Goal: Information Seeking & Learning: Learn about a topic

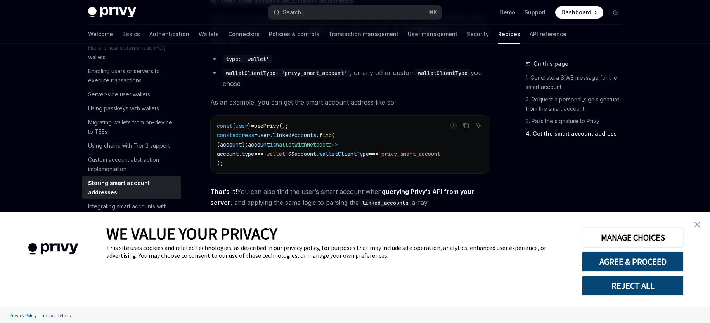
scroll to position [1171, 0]
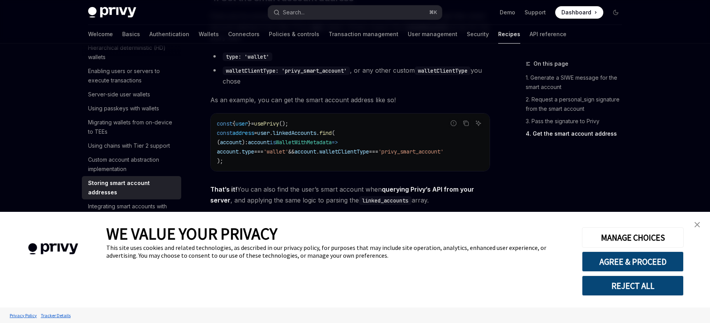
drag, startPoint x: 697, startPoint y: 222, endPoint x: 706, endPoint y: 242, distance: 21.7
click at [697, 222] on img "close banner" at bounding box center [697, 224] width 5 height 5
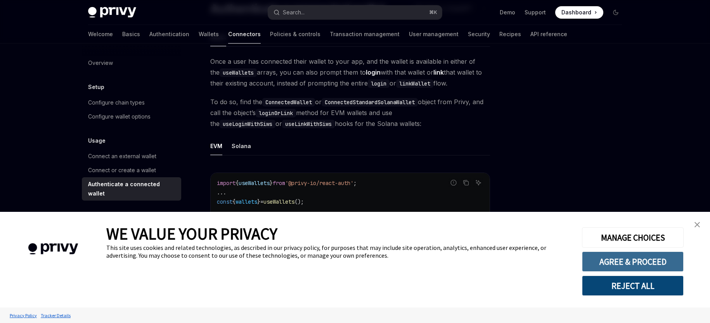
click at [652, 260] on button "AGREE & PROCEED" at bounding box center [633, 261] width 102 height 20
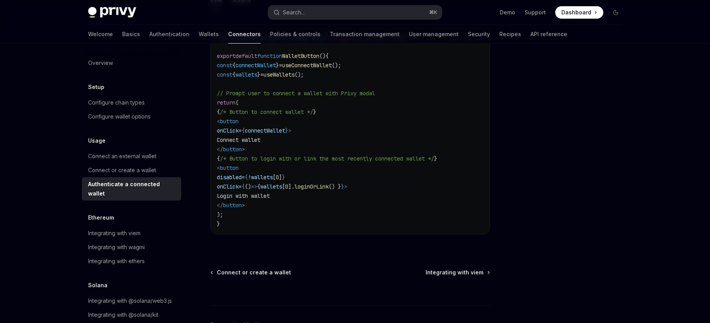
scroll to position [508, 0]
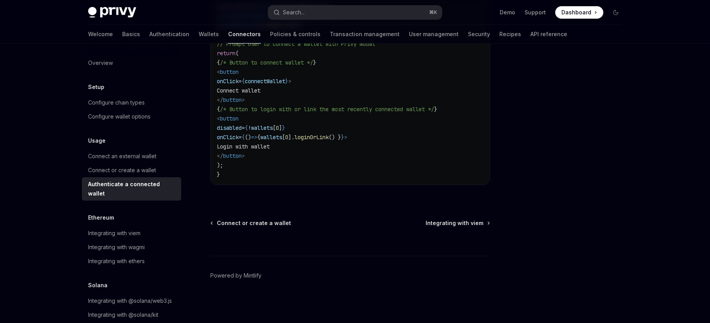
click at [602, 96] on div at bounding box center [569, 191] width 118 height 264
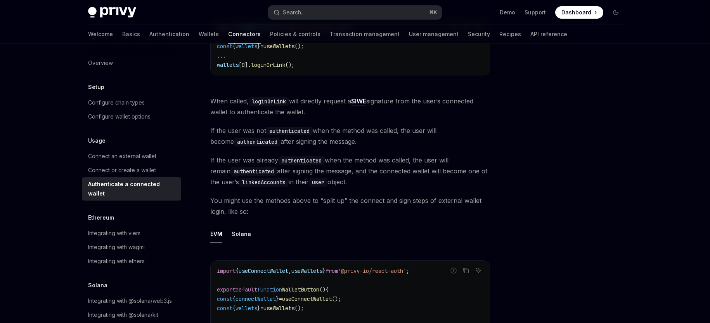
scroll to position [0, 0]
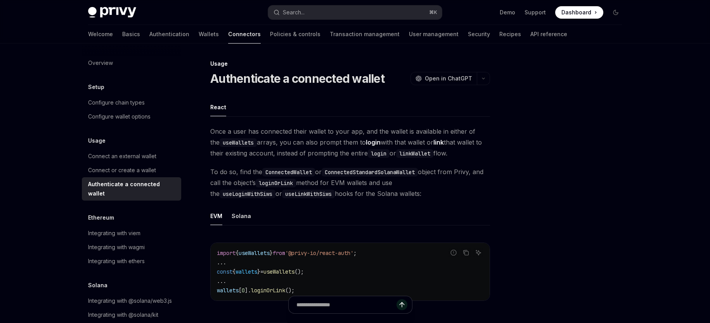
click at [117, 12] on img at bounding box center [112, 12] width 48 height 11
type textarea "*"
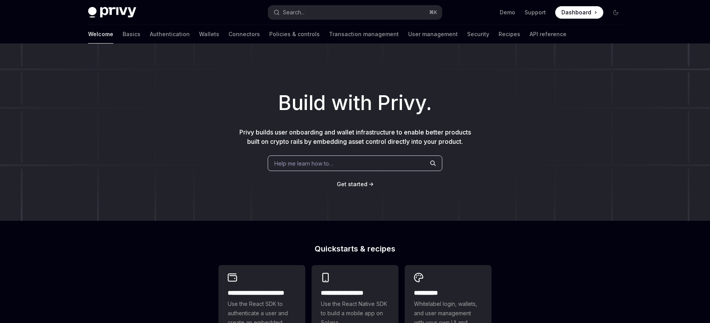
click at [651, 27] on div at bounding box center [355, 21] width 710 height 43
